Goal: Transaction & Acquisition: Purchase product/service

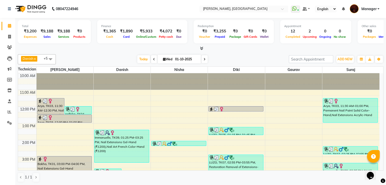
scroll to position [118, 0]
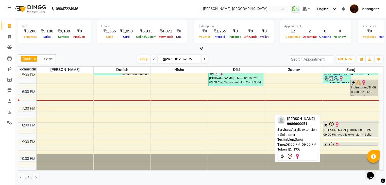
click at [353, 131] on div "[PERSON_NAME], TK06, 08:00 PM-09:00 PM, Acrylic extension + Solid color" at bounding box center [350, 130] width 55 height 16
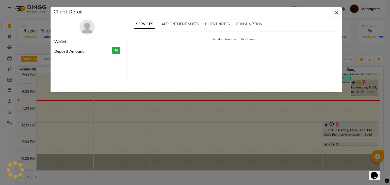
select select "7"
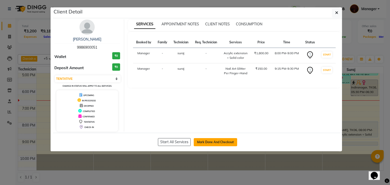
click at [216, 138] on button "Mark Done And Checkout" at bounding box center [215, 142] width 43 height 8
select select "service"
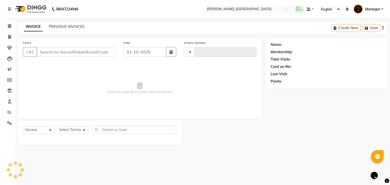
type input "2156"
select select "4063"
type input "99******51"
select select "83655"
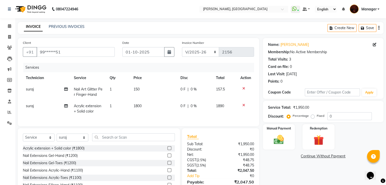
click at [243, 106] on icon at bounding box center [243, 106] width 3 height 4
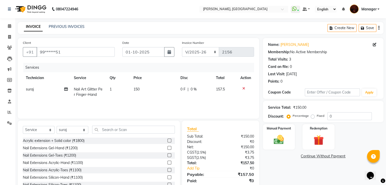
click at [245, 89] on div at bounding box center [245, 89] width 11 height 4
click at [242, 88] on icon at bounding box center [243, 89] width 3 height 4
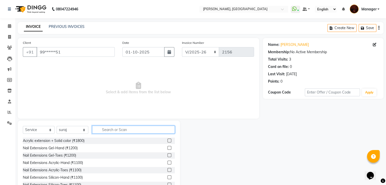
click at [158, 129] on input "text" at bounding box center [133, 130] width 83 height 8
type input "ref"
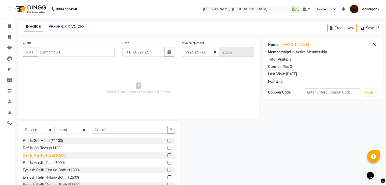
click at [48, 155] on div "Refills Acrylic-Hand (₹900)" at bounding box center [44, 155] width 43 height 5
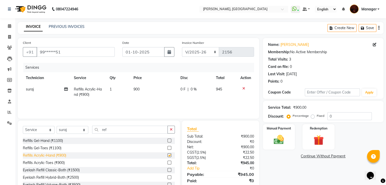
checkbox input "false"
click at [127, 131] on input "ref" at bounding box center [130, 130] width 76 height 8
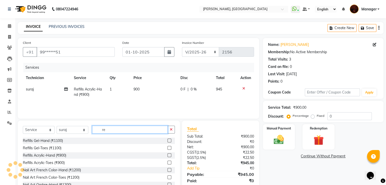
type input "r"
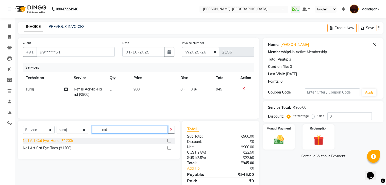
type input "cat"
click at [60, 142] on div "Nail Art Cat Eye-Hand (₹1200)" at bounding box center [48, 140] width 50 height 5
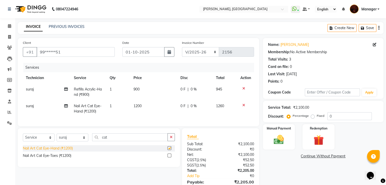
checkbox input "false"
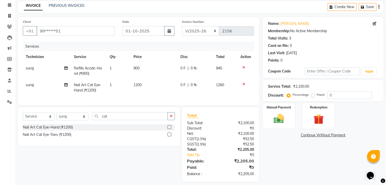
scroll to position [29, 0]
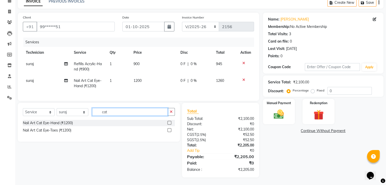
click at [126, 114] on input "cat" at bounding box center [130, 112] width 76 height 8
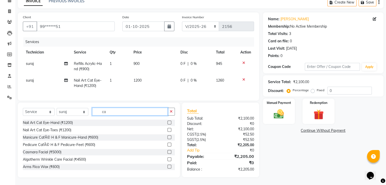
type input "c"
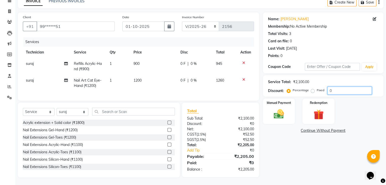
click at [333, 87] on input "0" at bounding box center [350, 91] width 44 height 8
type input "5"
click at [323, 129] on div "Name: [PERSON_NAME] Membership: No Active Membership Total Visits: 3 Card on fi…" at bounding box center [325, 94] width 124 height 165
click at [337, 88] on input "5" at bounding box center [350, 91] width 44 height 8
click at [317, 88] on label "Fixed" at bounding box center [321, 90] width 8 height 5
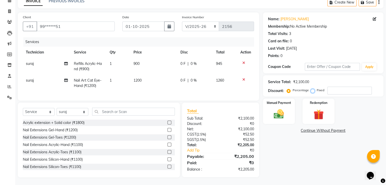
click at [313, 89] on input "Fixed" at bounding box center [314, 91] width 4 height 4
radio input "true"
click at [341, 87] on input "number" at bounding box center [350, 91] width 44 height 8
type input "5"
click at [267, 141] on div "Name: [PERSON_NAME] Membership: No Active Membership Total Visits: 3 Card on fi…" at bounding box center [325, 94] width 124 height 165
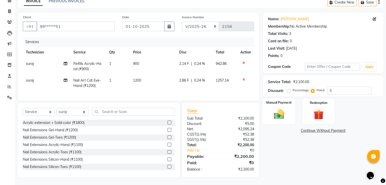
click at [280, 113] on img at bounding box center [278, 114] width 17 height 12
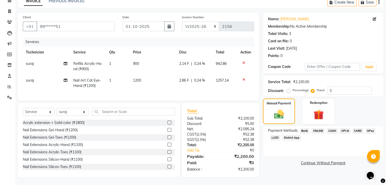
click at [333, 128] on span "CASH" at bounding box center [332, 131] width 11 height 6
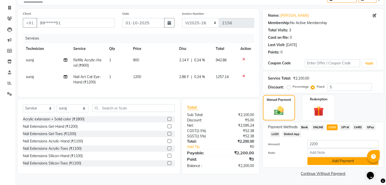
click at [315, 164] on button "Add Payment" at bounding box center [342, 161] width 71 height 8
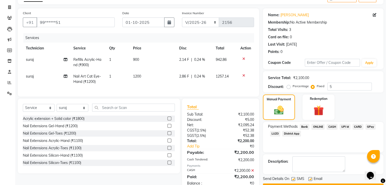
scroll to position [47, 0]
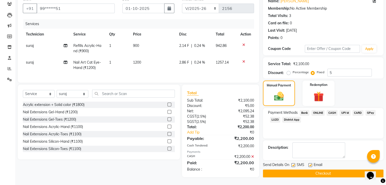
click at [308, 170] on button "Checkout" at bounding box center [323, 174] width 121 height 8
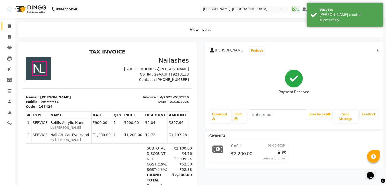
click at [10, 29] on link "Calendar" at bounding box center [8, 26] width 12 height 8
